Goal: Information Seeking & Learning: Understand process/instructions

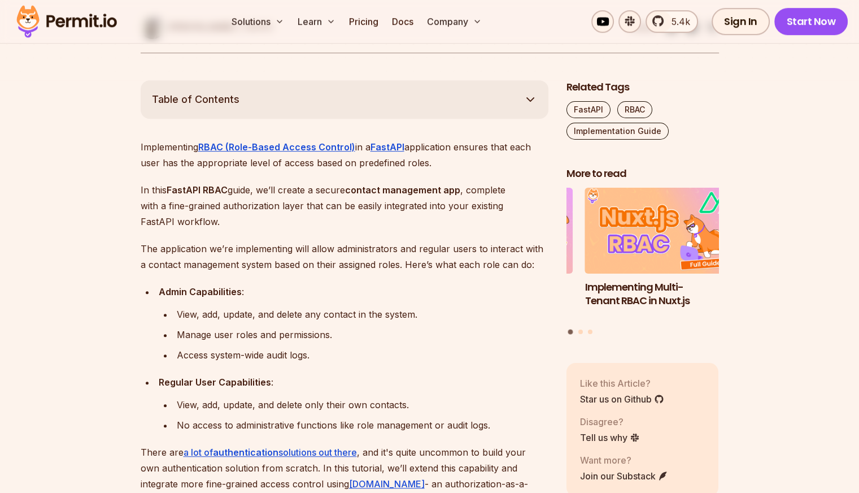
scroll to position [545, 0]
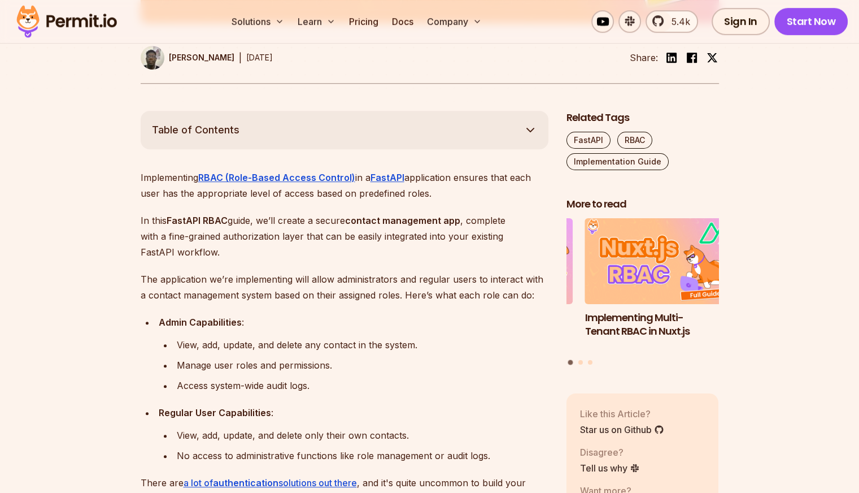
drag, startPoint x: 313, startPoint y: 387, endPoint x: 373, endPoint y: 403, distance: 61.2
click at [373, 403] on ul "Admin Capabilities : View, add, update, and delete any contact in the system. M…" at bounding box center [345, 388] width 408 height 149
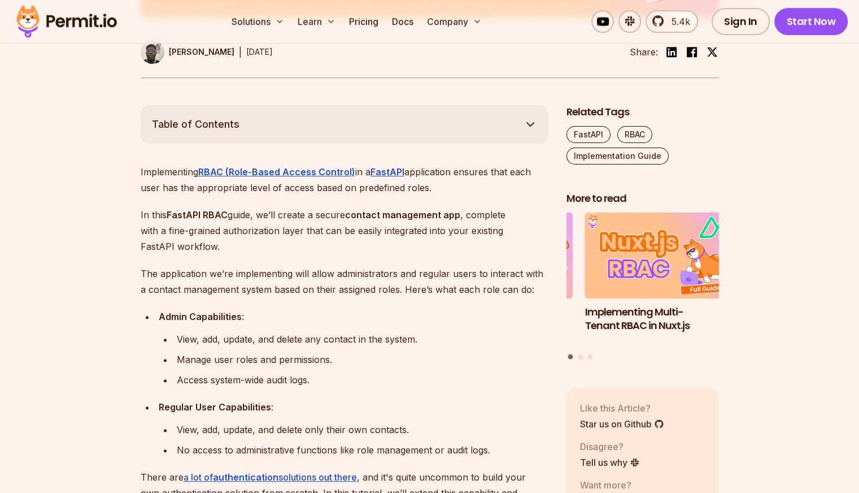
scroll to position [551, 0]
drag, startPoint x: 325, startPoint y: 384, endPoint x: 319, endPoint y: 374, distance: 11.1
click at [319, 374] on div "Access system-wide audit logs." at bounding box center [363, 379] width 372 height 16
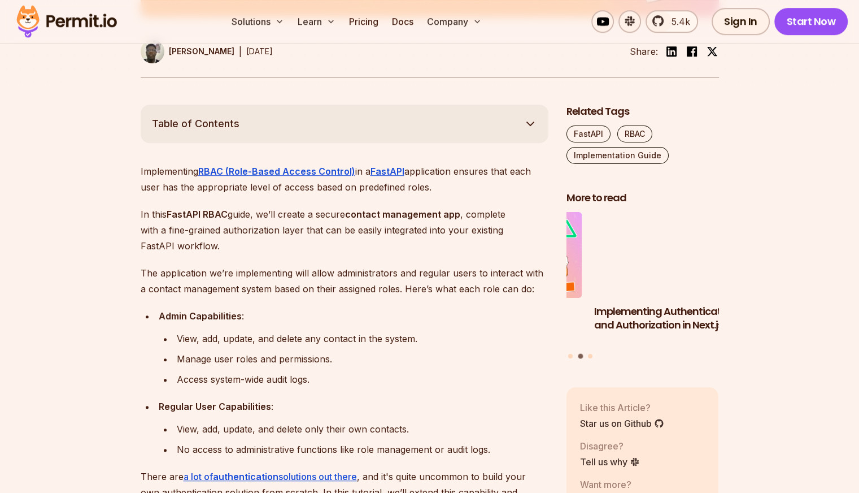
scroll to position [554, 0]
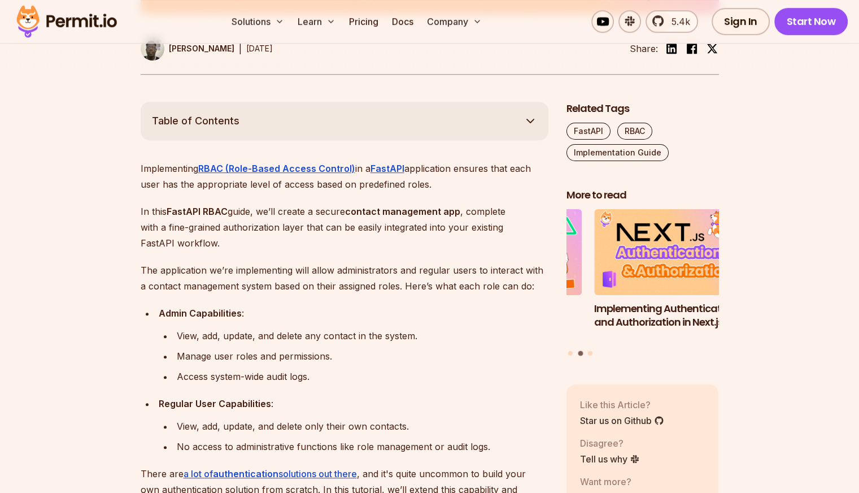
click at [334, 380] on ul "Admin Capabilities : View, add, update, and delete any contact in the system. M…" at bounding box center [345, 379] width 408 height 149
click at [334, 380] on div "Access system-wide audit logs." at bounding box center [363, 376] width 372 height 16
drag, startPoint x: 316, startPoint y: 376, endPoint x: 334, endPoint y: 377, distance: 18.1
click at [334, 377] on div "Access system-wide audit logs." at bounding box center [363, 376] width 372 height 16
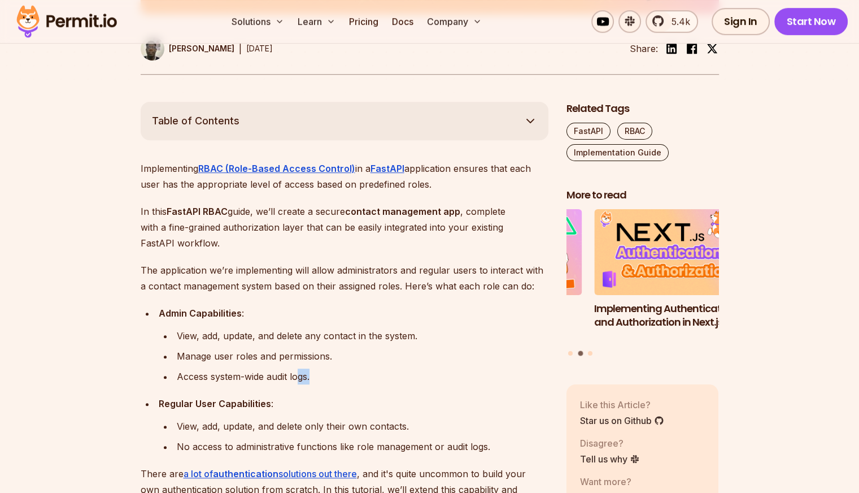
drag, startPoint x: 334, startPoint y: 377, endPoint x: 304, endPoint y: 371, distance: 31.0
click at [304, 371] on div "Access system-wide audit logs." at bounding box center [363, 376] width 372 height 16
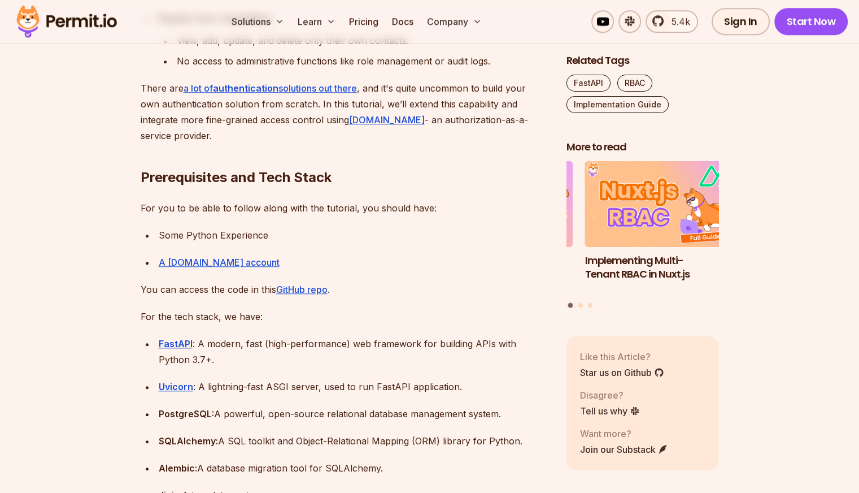
scroll to position [938, 0]
click at [271, 258] on div "A [DOMAIN_NAME] account" at bounding box center [354, 263] width 390 height 16
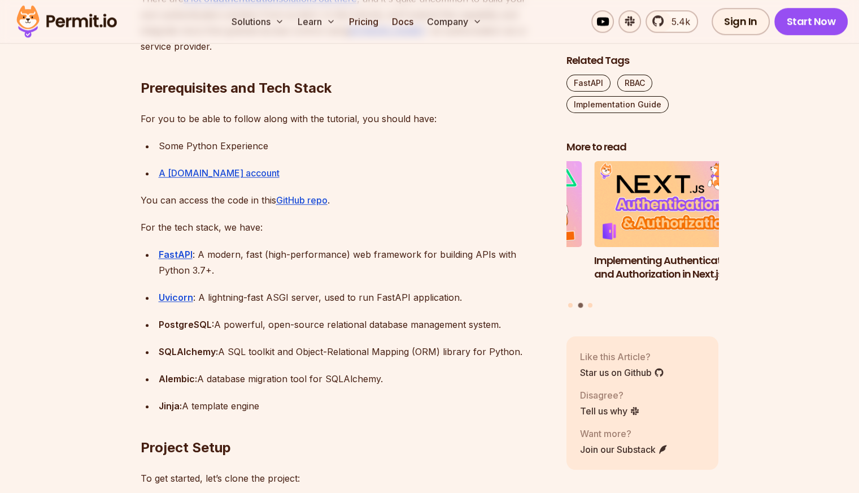
scroll to position [1032, 0]
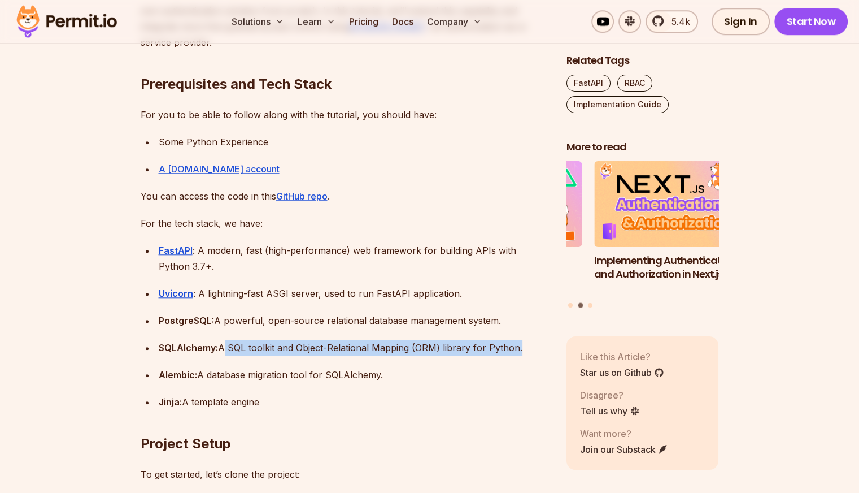
drag, startPoint x: 221, startPoint y: 346, endPoint x: 246, endPoint y: 358, distance: 27.3
click at [246, 358] on ul "FastAPI : A modern, fast (high-performance) web framework for building APIs wit…" at bounding box center [345, 325] width 408 height 167
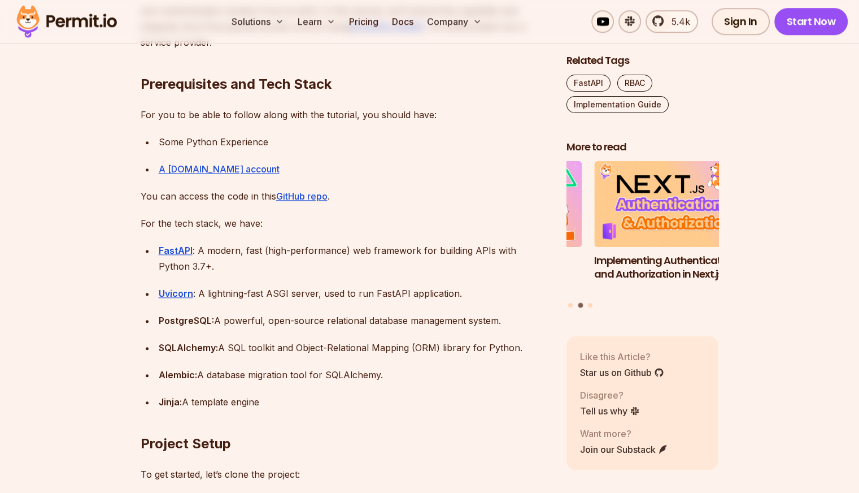
scroll to position [1048, 0]
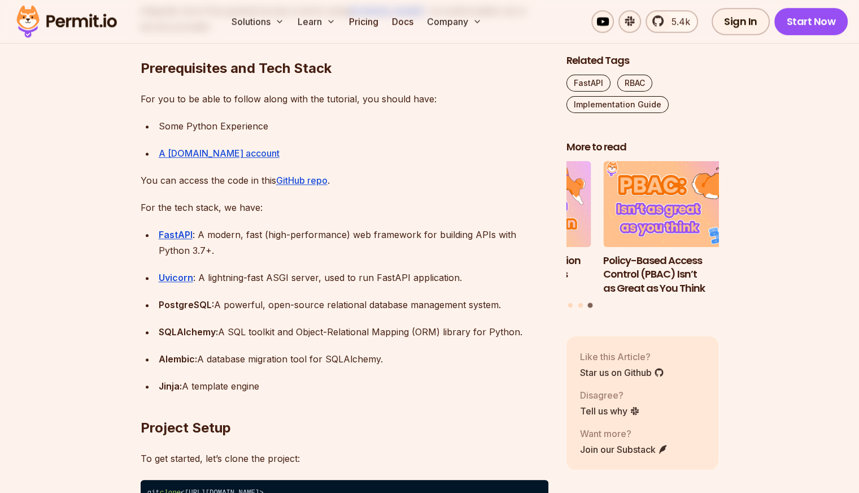
drag, startPoint x: 269, startPoint y: 377, endPoint x: 303, endPoint y: 398, distance: 39.8
click at [303, 398] on h2 "Project Setup" at bounding box center [345, 404] width 408 height 63
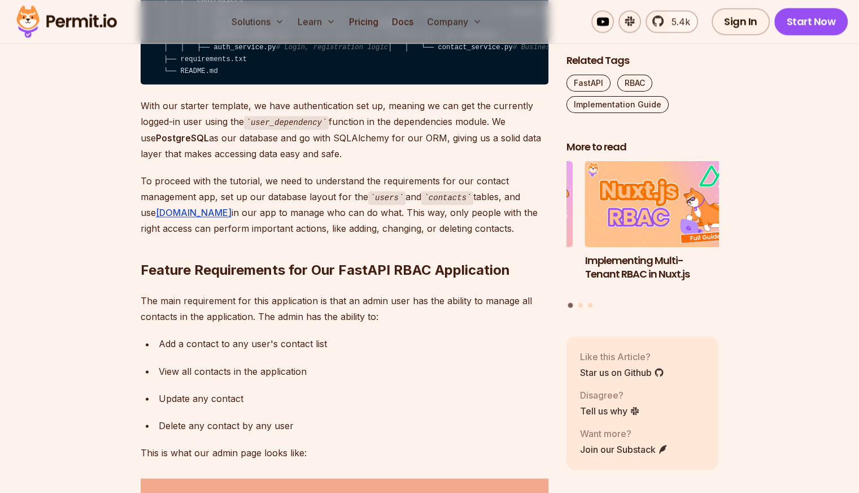
scroll to position [1794, 0]
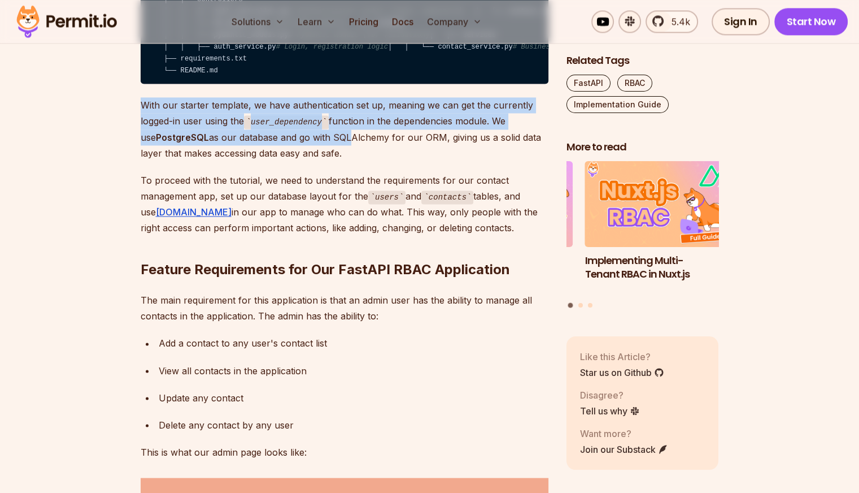
drag, startPoint x: 145, startPoint y: 213, endPoint x: 333, endPoint y: 247, distance: 191.2
click at [333, 161] on p "With our starter template, we have authentication set up, meaning we can get th…" at bounding box center [345, 129] width 408 height 64
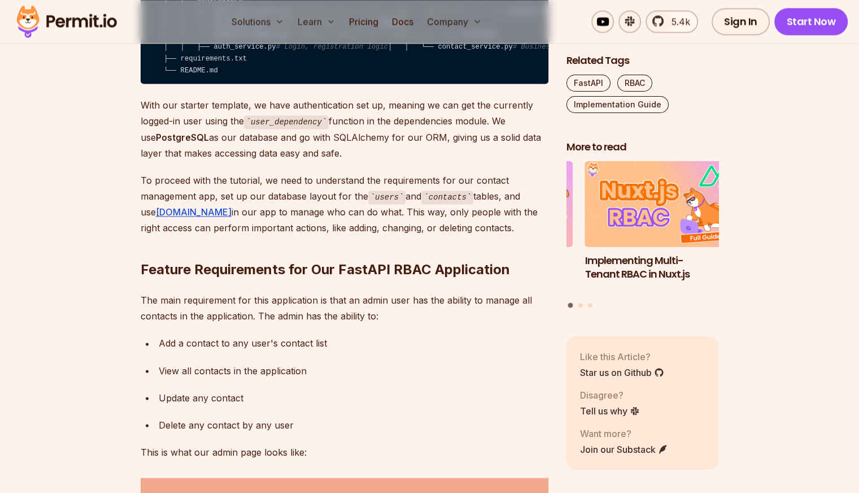
drag, startPoint x: 324, startPoint y: 260, endPoint x: 317, endPoint y: 269, distance: 11.3
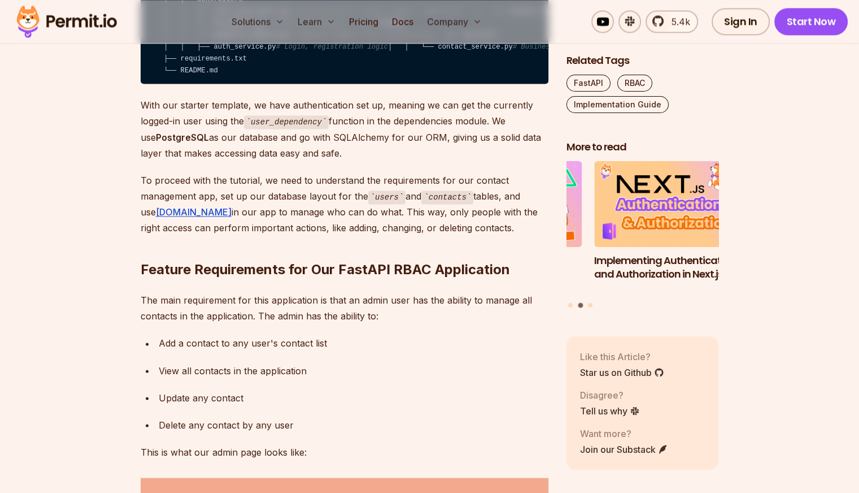
drag, startPoint x: 325, startPoint y: 258, endPoint x: 375, endPoint y: 283, distance: 56.3
click at [375, 236] on p "To proceed with the tutorial, we need to understand the requirements for our co…" at bounding box center [345, 204] width 408 height 64
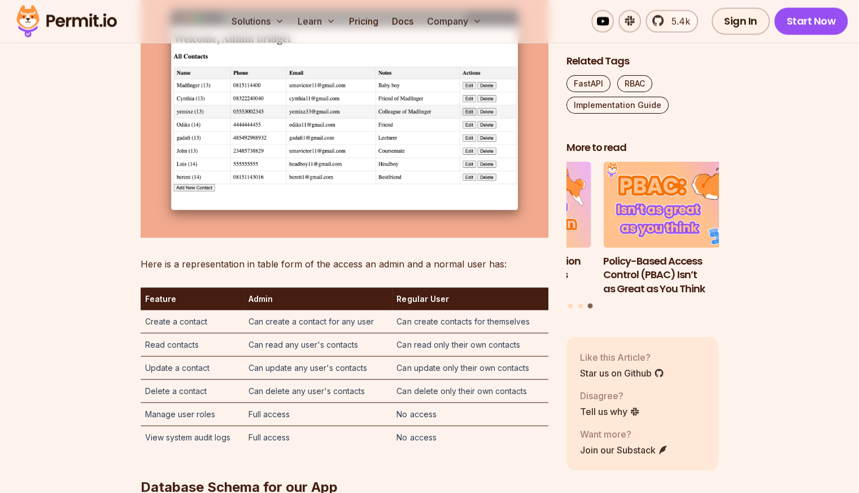
scroll to position [2290, 0]
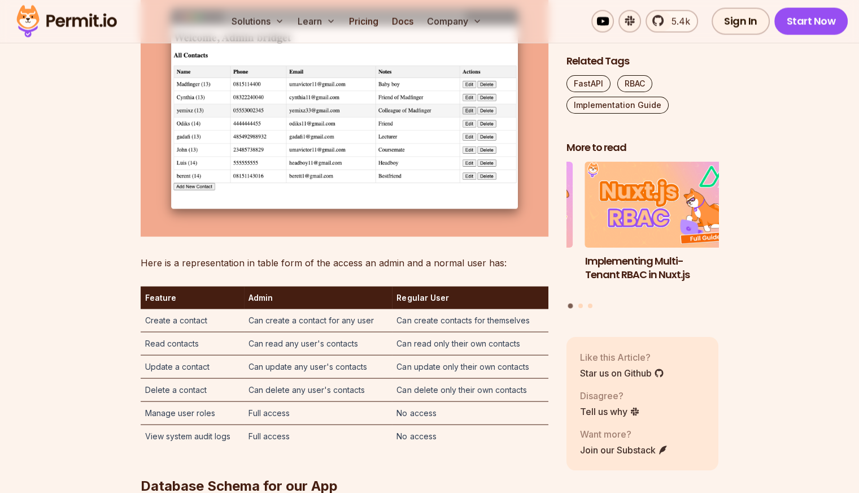
click at [150, 213] on img at bounding box center [345, 108] width 408 height 255
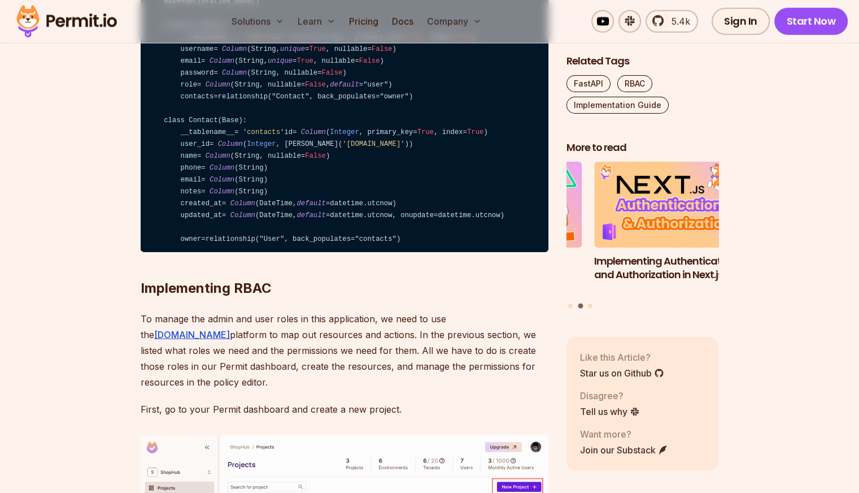
scroll to position [2882, 0]
